Goal: Communication & Community: Answer question/provide support

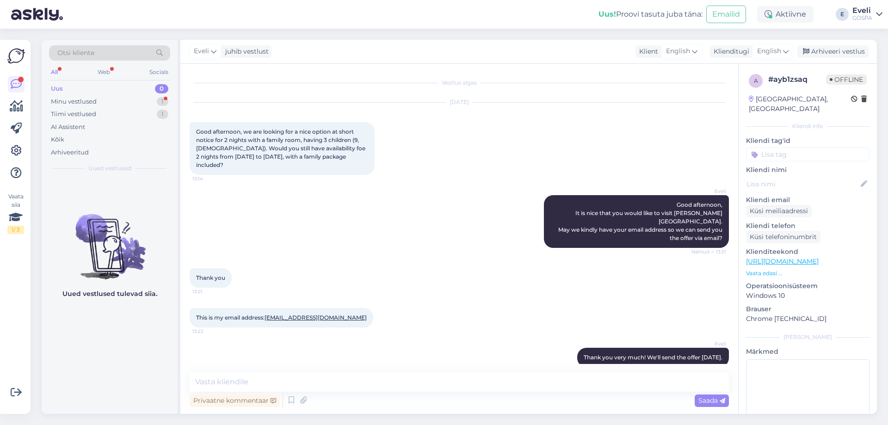
scroll to position [37, 0]
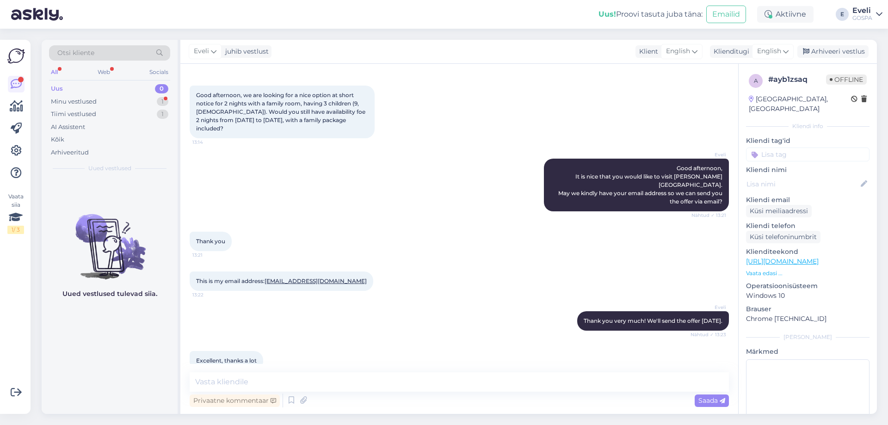
click at [307, 277] on link "[EMAIL_ADDRESS][DOMAIN_NAME]" at bounding box center [315, 280] width 102 height 7
click at [403, 185] on div "[PERSON_NAME] Good afternoon, It is nice that you would like to visit [PERSON_N…" at bounding box center [459, 184] width 539 height 73
click at [420, 165] on div "[PERSON_NAME] Good afternoon, It is nice that you would like to visit [PERSON_N…" at bounding box center [459, 184] width 539 height 73
click at [420, 381] on textarea at bounding box center [459, 381] width 539 height 19
click at [833, 54] on div "Arhiveeri vestlus" at bounding box center [832, 51] width 71 height 12
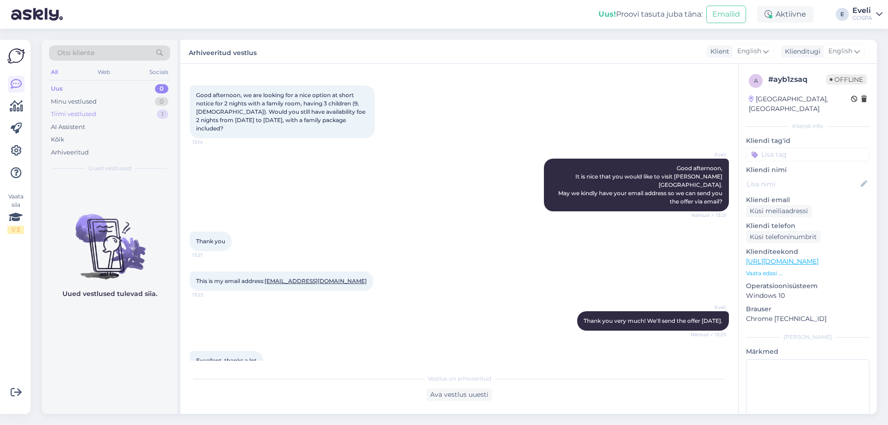
click at [80, 110] on div "Tiimi vestlused" at bounding box center [73, 114] width 45 height 9
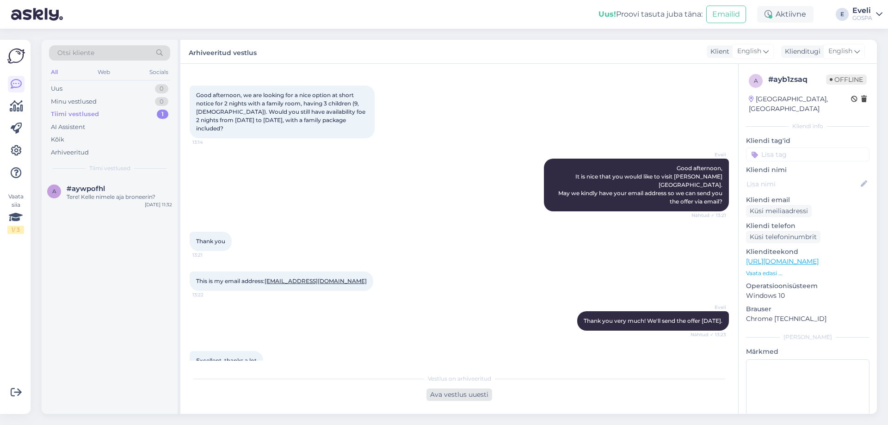
click at [464, 395] on div "Ava vestlus uuesti" at bounding box center [459, 394] width 66 height 12
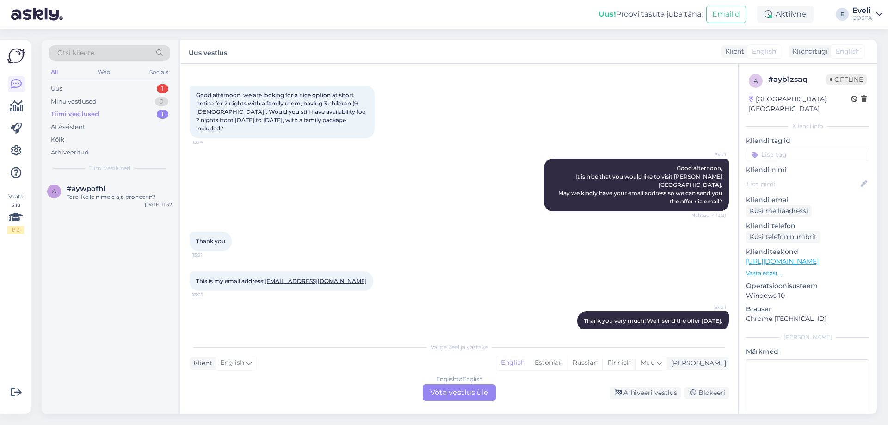
click at [437, 360] on div "Klient English Mina English Estonian Russian Finnish Muu" at bounding box center [459, 363] width 539 height 12
click at [463, 391] on div "English to English Võta vestlus üle" at bounding box center [459, 392] width 73 height 17
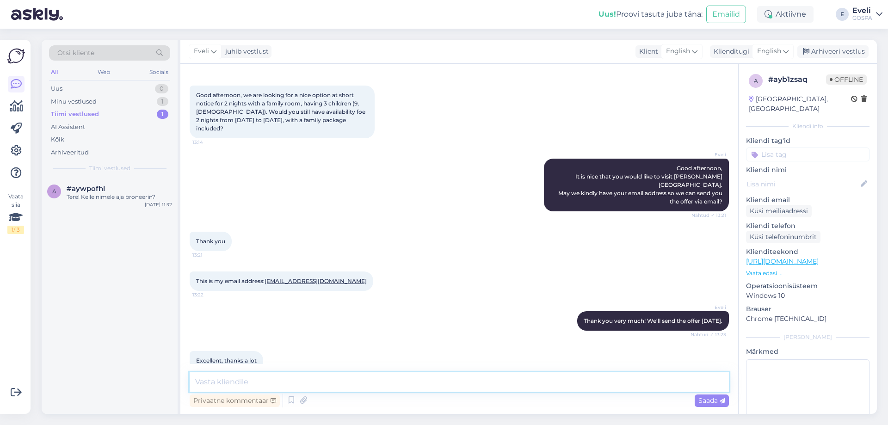
click at [420, 374] on textarea at bounding box center [459, 381] width 539 height 19
click at [848, 53] on div "Arhiveeri vestlus" at bounding box center [832, 51] width 71 height 12
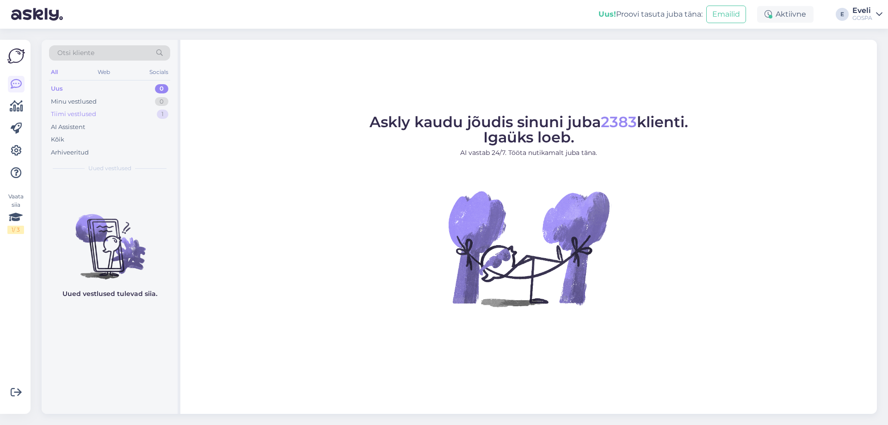
click at [118, 114] on div "Tiimi vestlused 1" at bounding box center [109, 114] width 121 height 13
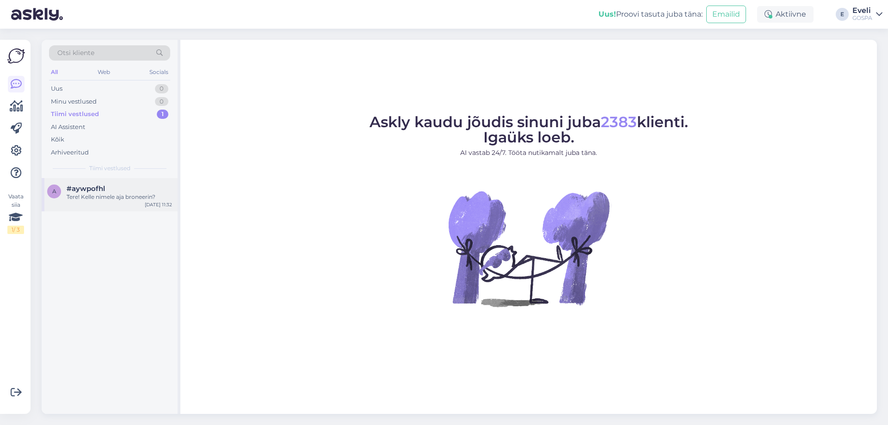
click at [86, 190] on span "#aywpofhl" at bounding box center [86, 188] width 38 height 8
